Goal: Find specific page/section: Find specific page/section

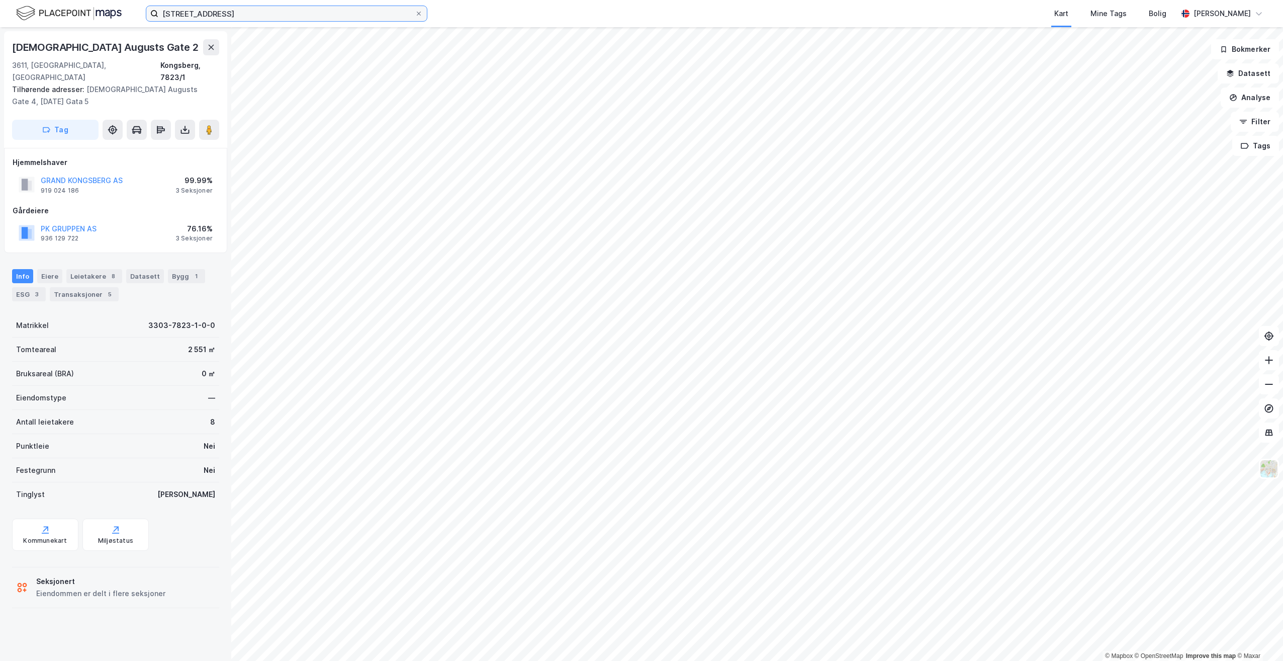
click at [251, 18] on input "[STREET_ADDRESS]" at bounding box center [286, 13] width 256 height 15
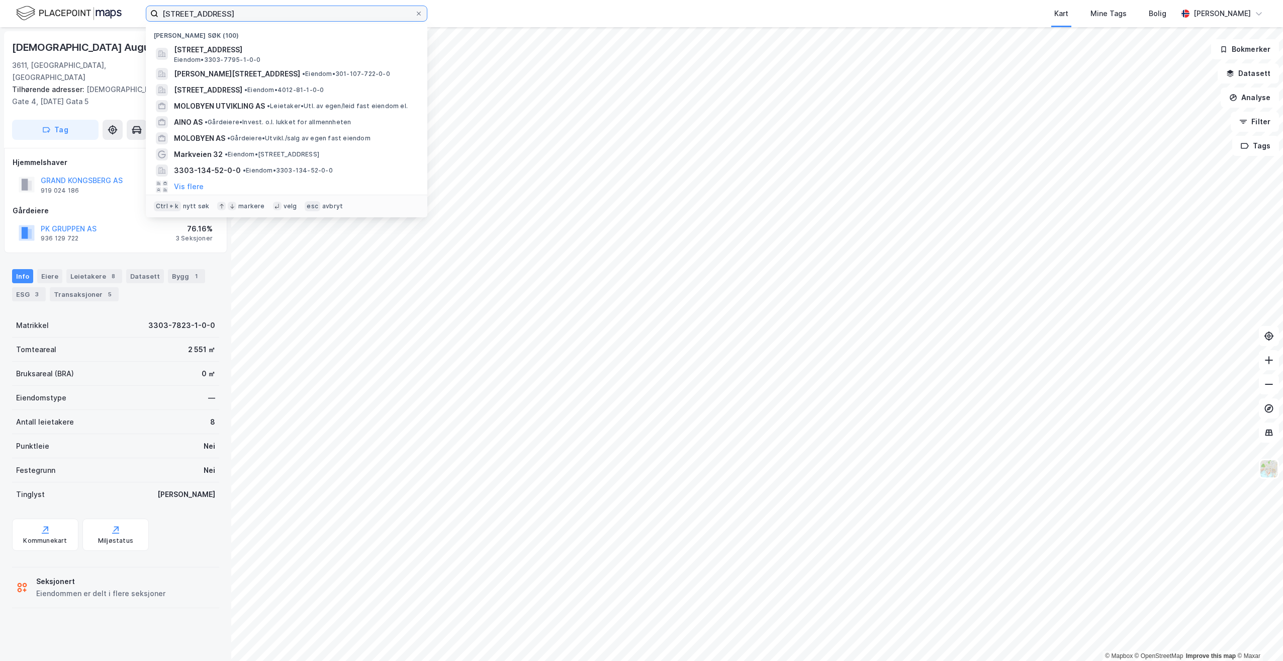
drag, startPoint x: 272, startPoint y: 13, endPoint x: 115, endPoint y: 14, distance: 157.4
click at [115, 14] on div "[STREET_ADDRESS] kongsberg Nylige søk (100) [STREET_ADDRESS] Eiendom • 3303-779…" at bounding box center [641, 13] width 1283 height 27
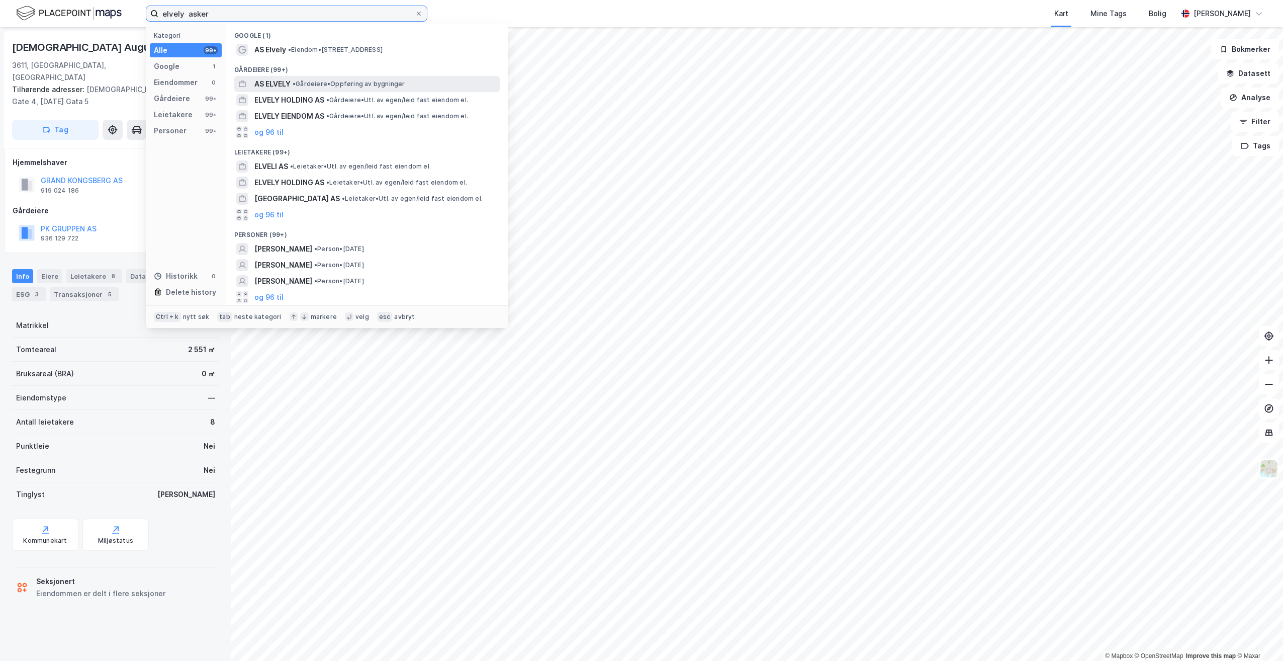
type input "elvely asker"
click at [275, 83] on span "AS ELVELY" at bounding box center [272, 84] width 36 height 12
